Goal: Check status

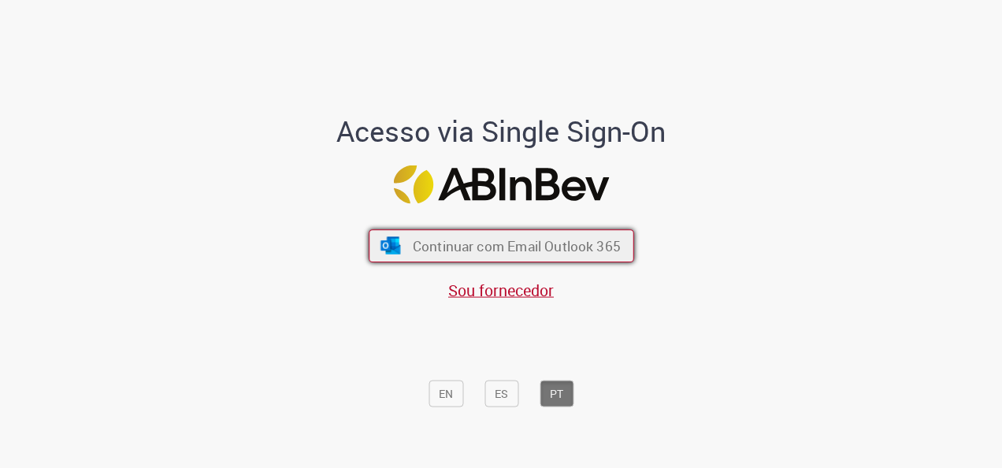
click at [442, 248] on span "Continuar com Email Outlook 365" at bounding box center [516, 246] width 208 height 18
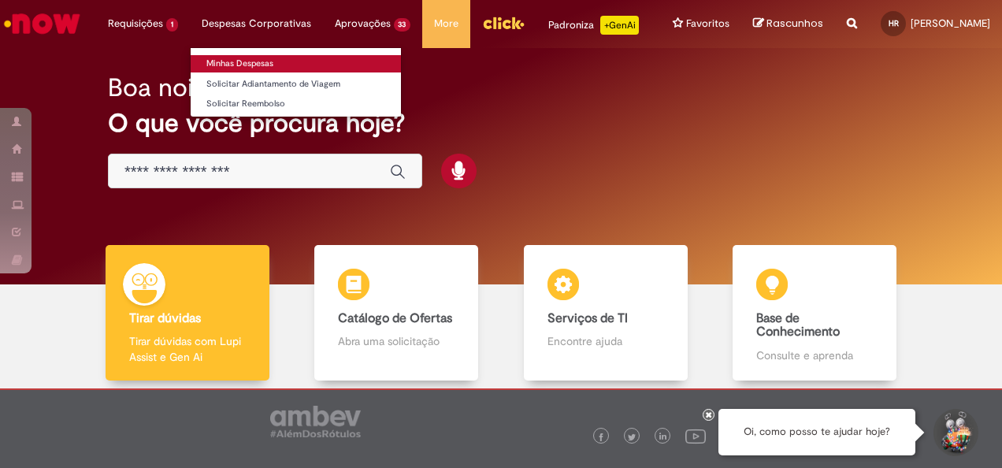
click at [230, 65] on link "Minhas Despesas" at bounding box center [296, 63] width 210 height 17
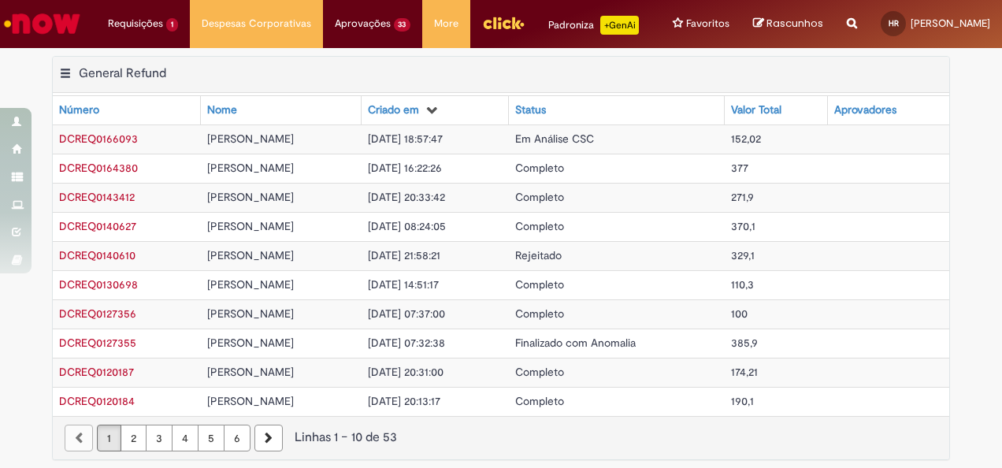
click at [745, 85] on div "Exportar como PDF Exportar como Excel Exportar como CSV General Refund Tabela -…" at bounding box center [501, 75] width 896 height 37
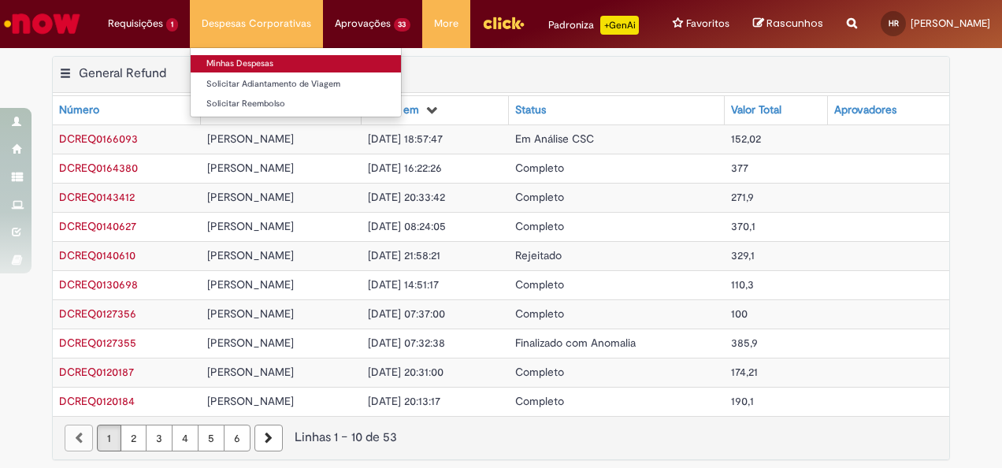
click at [255, 57] on link "Minhas Despesas" at bounding box center [296, 63] width 210 height 17
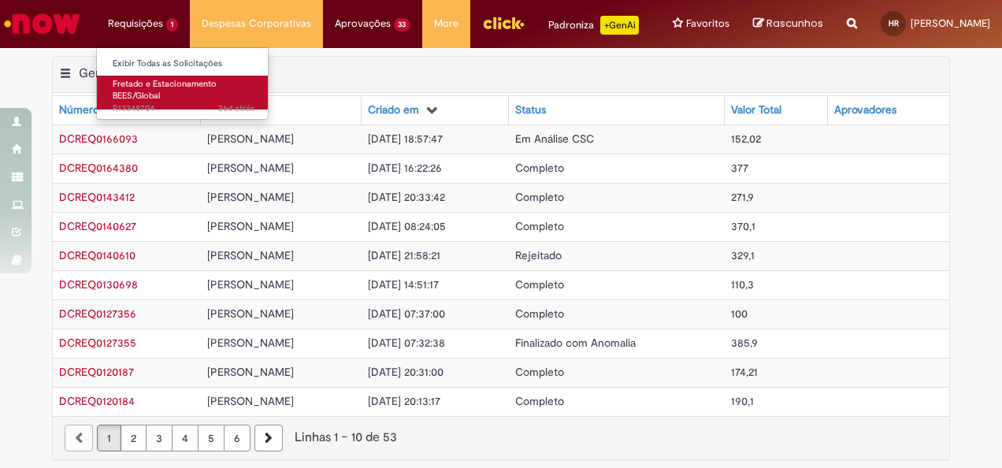
click at [146, 82] on span "Fretado e Estacionamento BEES/Global" at bounding box center [165, 90] width 104 height 24
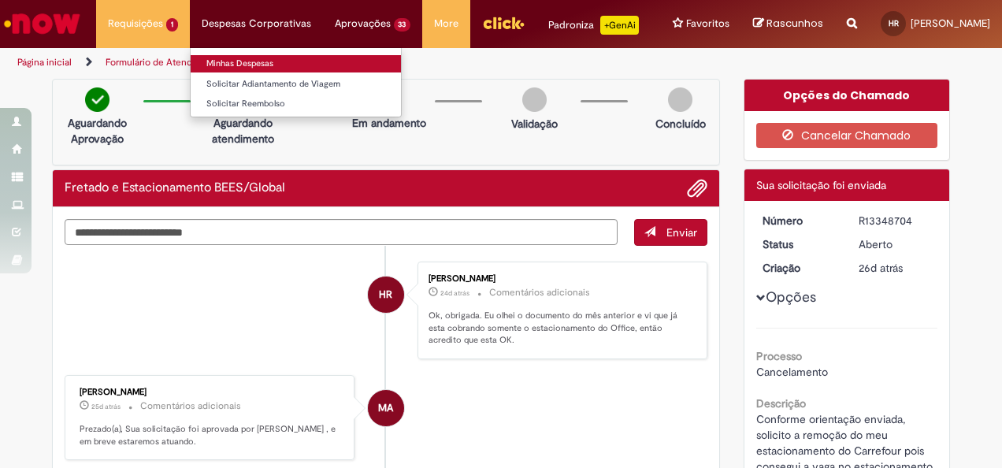
click at [241, 57] on link "Minhas Despesas" at bounding box center [296, 63] width 210 height 17
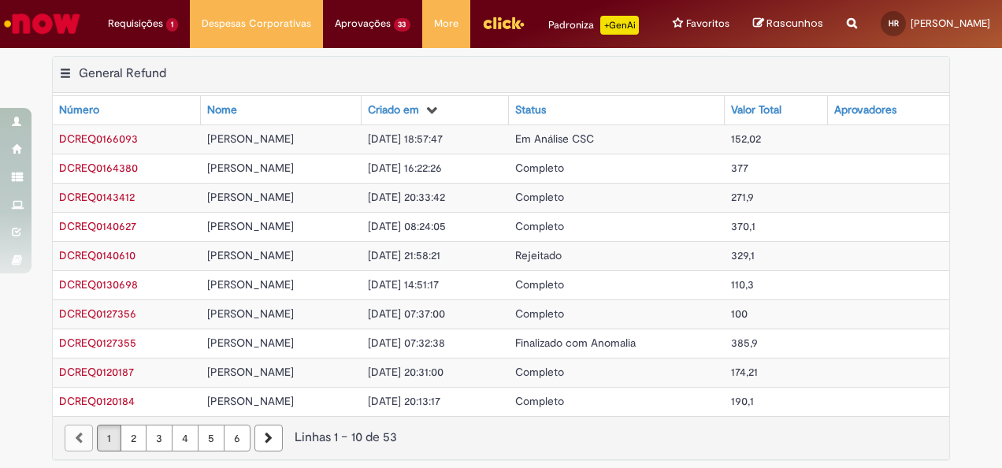
click at [465, 94] on div "Exportar como PDF Exportar como Excel Exportar como CSV General Refund Tabela -…" at bounding box center [501, 75] width 896 height 37
click at [590, 139] on td "Em Análise CSC" at bounding box center [617, 138] width 216 height 29
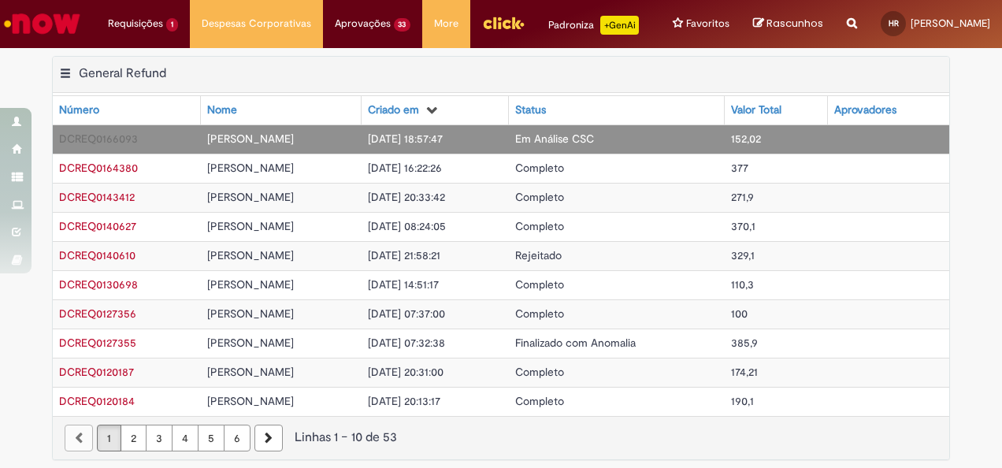
click at [611, 118] on th "Status" at bounding box center [617, 110] width 216 height 28
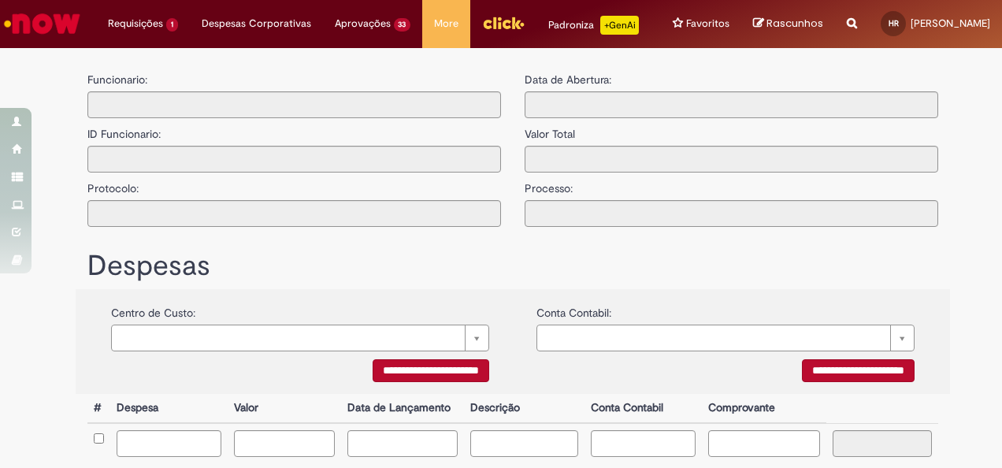
type input "**********"
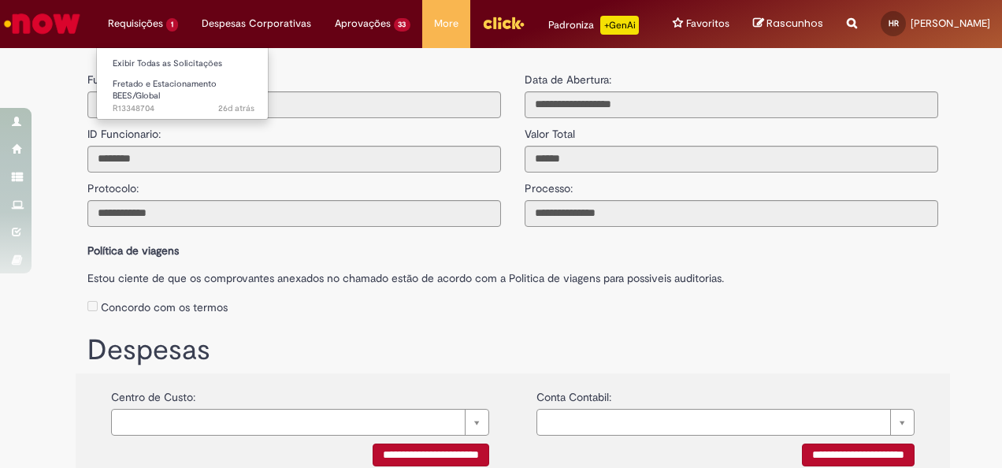
click at [107, 33] on li "Requisições 1 Exibir Todas as Solicitações Fretado e Estacionamento BEES/Global…" at bounding box center [143, 23] width 94 height 47
click at [142, 39] on li "Requisições 1 Exibir Todas as Solicitações Fretado e Estacionamento BEES/Global…" at bounding box center [143, 23] width 94 height 47
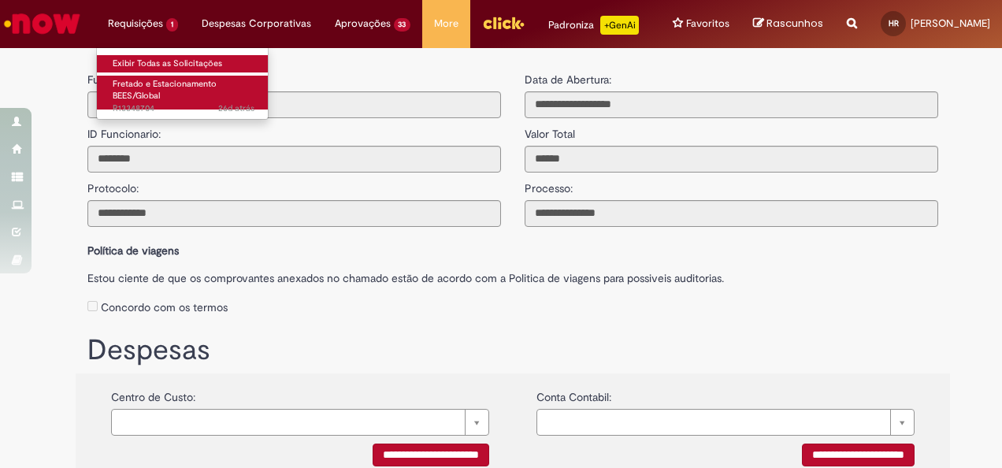
drag, startPoint x: 176, startPoint y: 63, endPoint x: 236, endPoint y: 80, distance: 62.3
click at [176, 63] on link "Exibir Todas as Solicitações" at bounding box center [183, 63] width 173 height 17
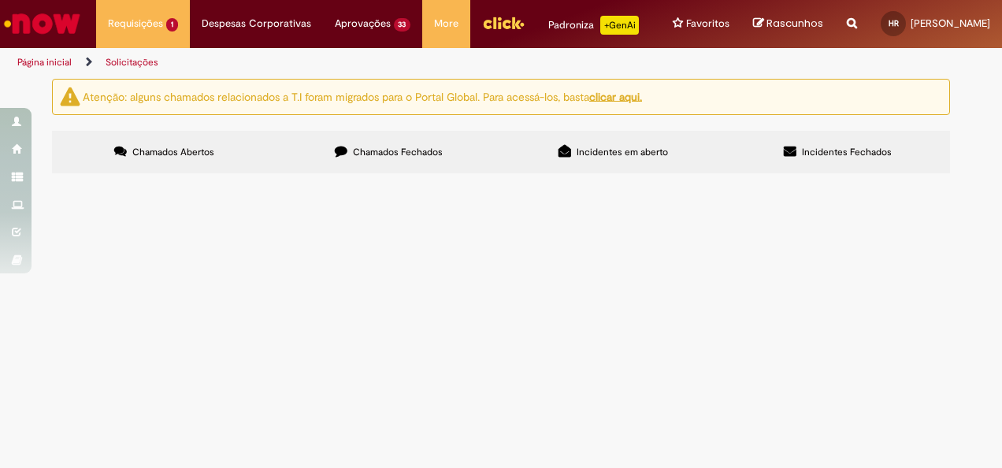
click at [50, 69] on link "Página inicial" at bounding box center [44, 62] width 54 height 13
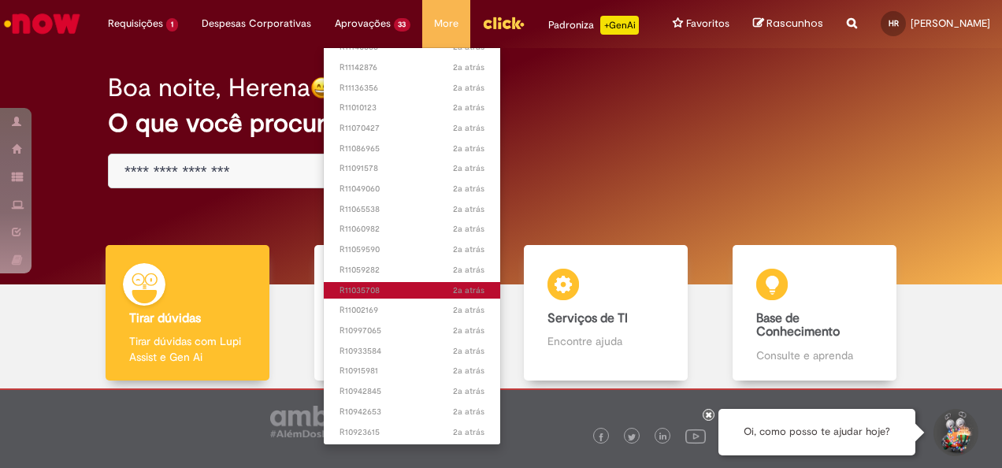
scroll to position [299, 0]
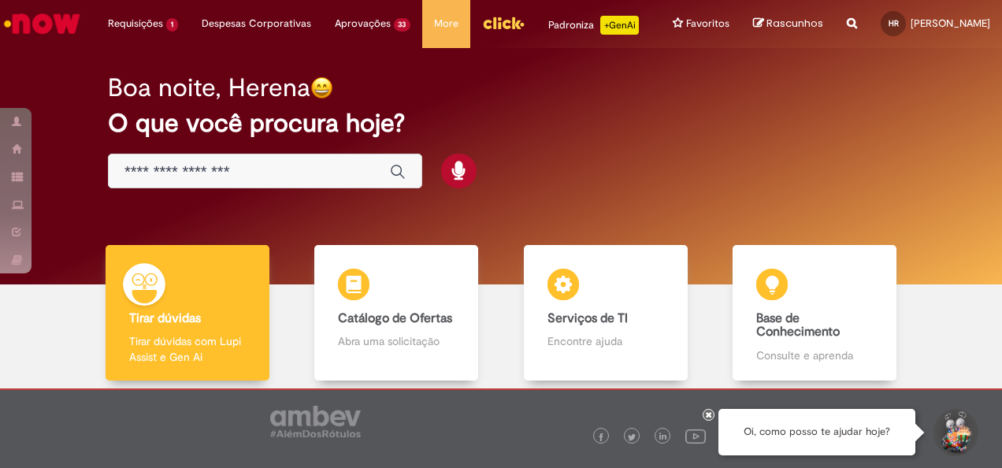
click at [551, 191] on div "Boa noite, Herena O que você procura hoje?" at bounding box center [500, 132] width 841 height 134
